Goal: Navigation & Orientation: Go to known website

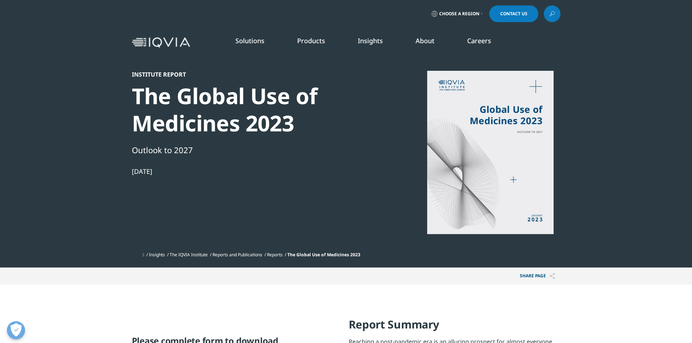
scroll to position [462, 429]
click at [482, 109] on div at bounding box center [491, 153] width 140 height 164
click at [168, 45] on img at bounding box center [161, 42] width 58 height 11
